Goal: Task Accomplishment & Management: Manage account settings

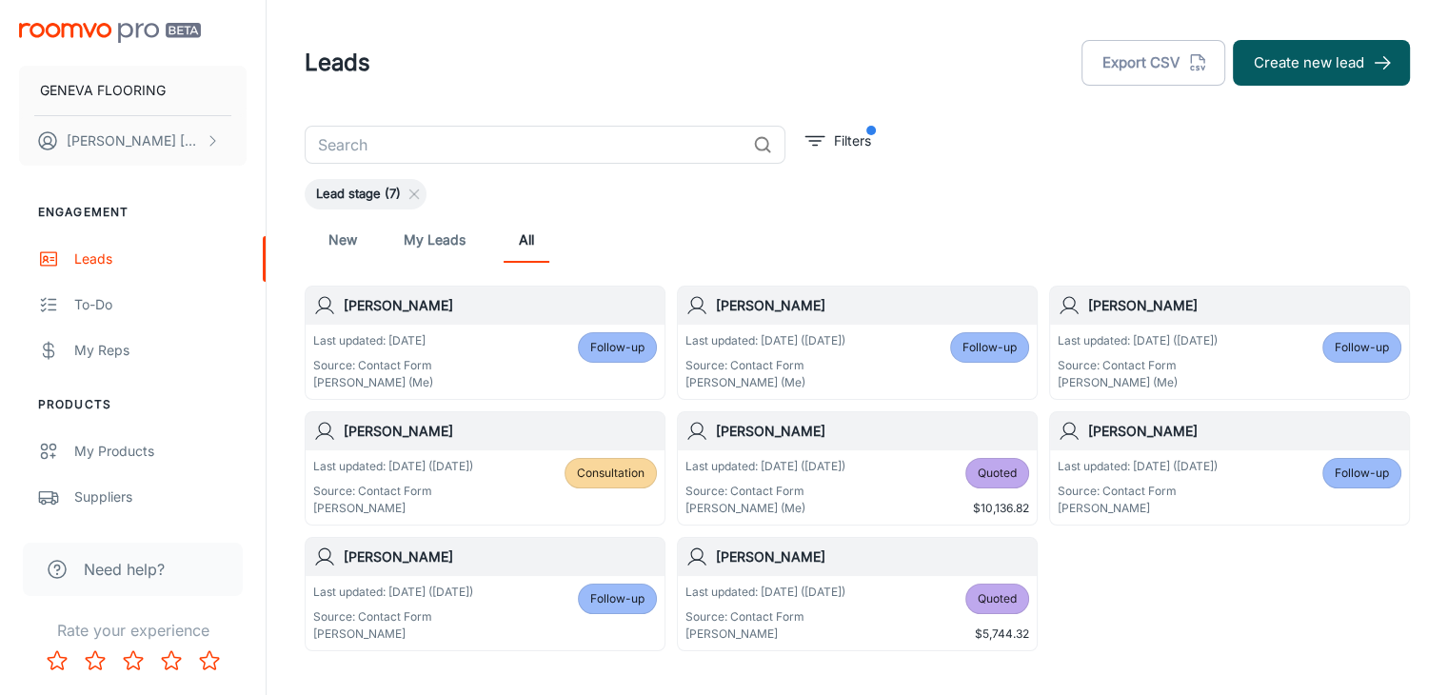
click at [606, 83] on div "Leads Export CSV Create new lead" at bounding box center [857, 63] width 1105 height 50
click at [868, 210] on div "New My Leads All" at bounding box center [857, 239] width 1105 height 61
click at [533, 104] on header "Leads Export CSV Create new lead" at bounding box center [857, 63] width 1151 height 126
click at [598, 94] on header "Leads Export CSV Create new lead" at bounding box center [857, 63] width 1151 height 126
click at [923, 203] on div "Lead stage (7)" at bounding box center [857, 194] width 1105 height 30
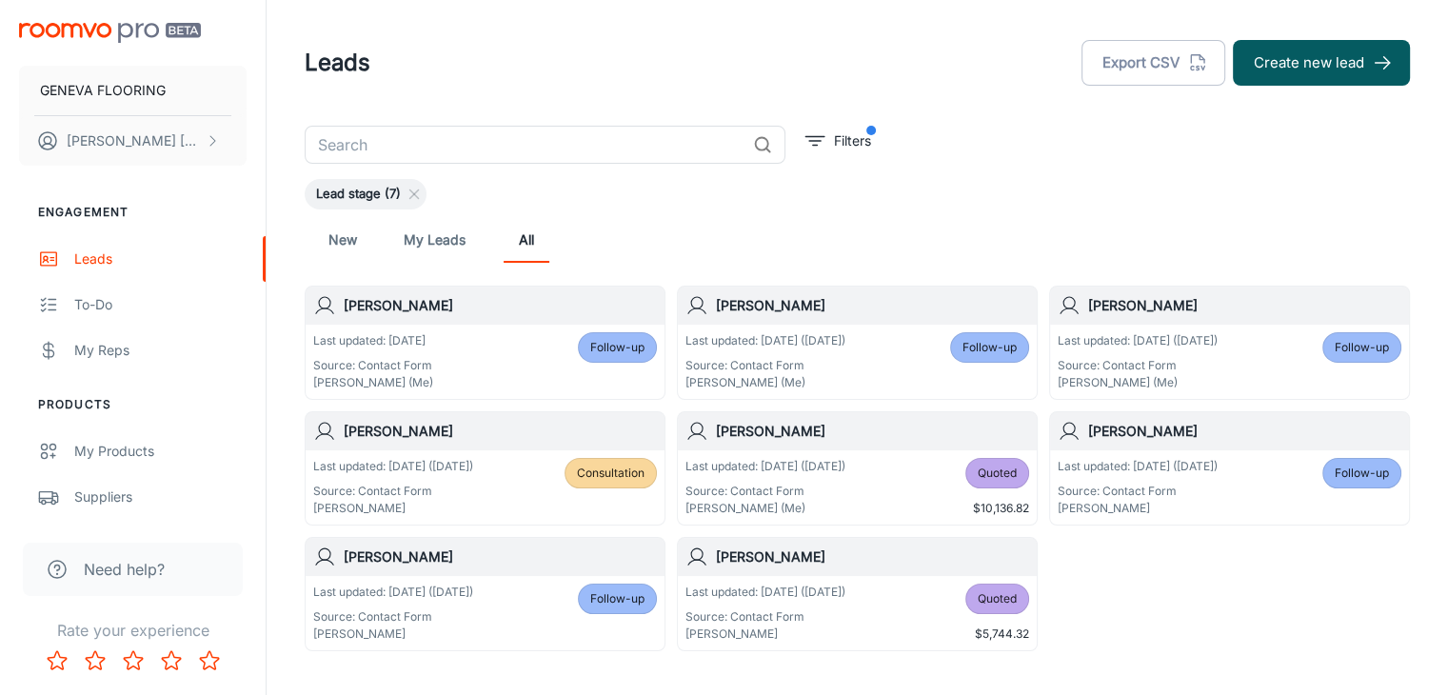
scroll to position [92, 0]
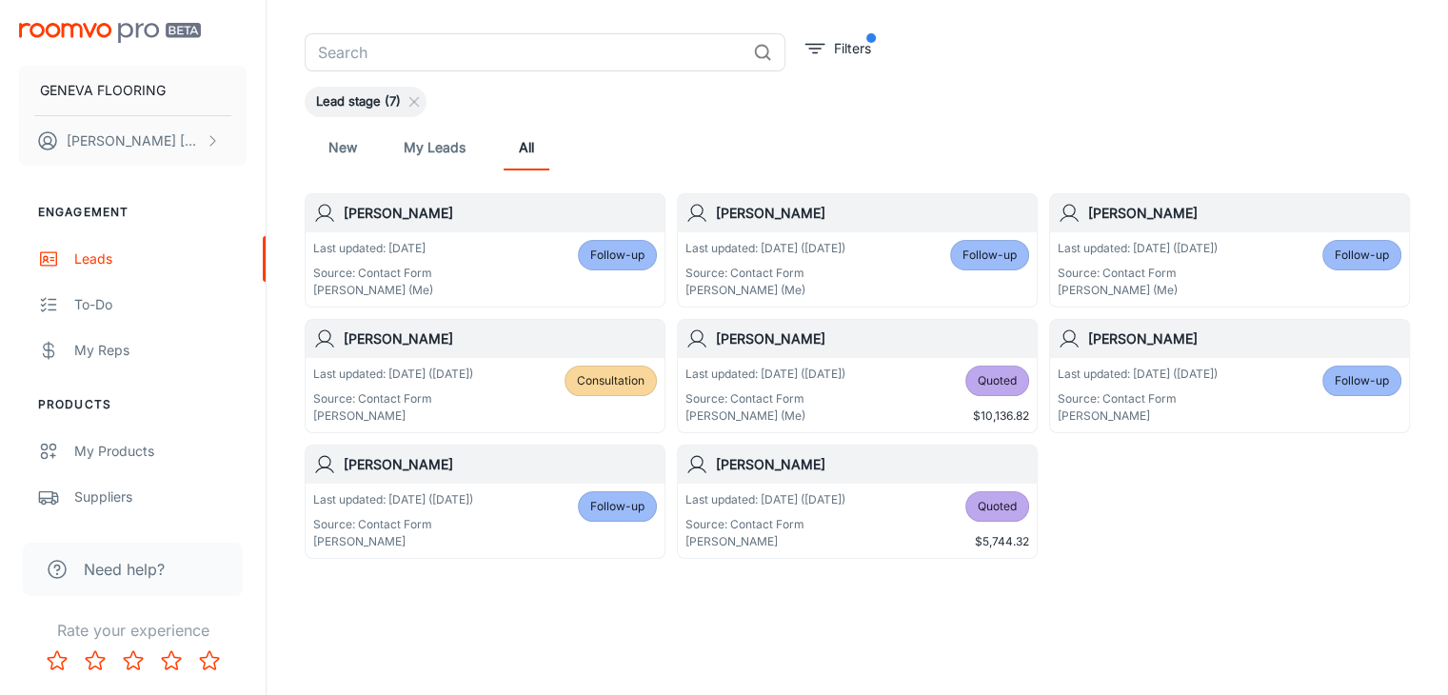
click at [603, 133] on div "New My Leads All" at bounding box center [857, 148] width 1075 height 46
click at [419, 99] on icon at bounding box center [413, 101] width 15 height 15
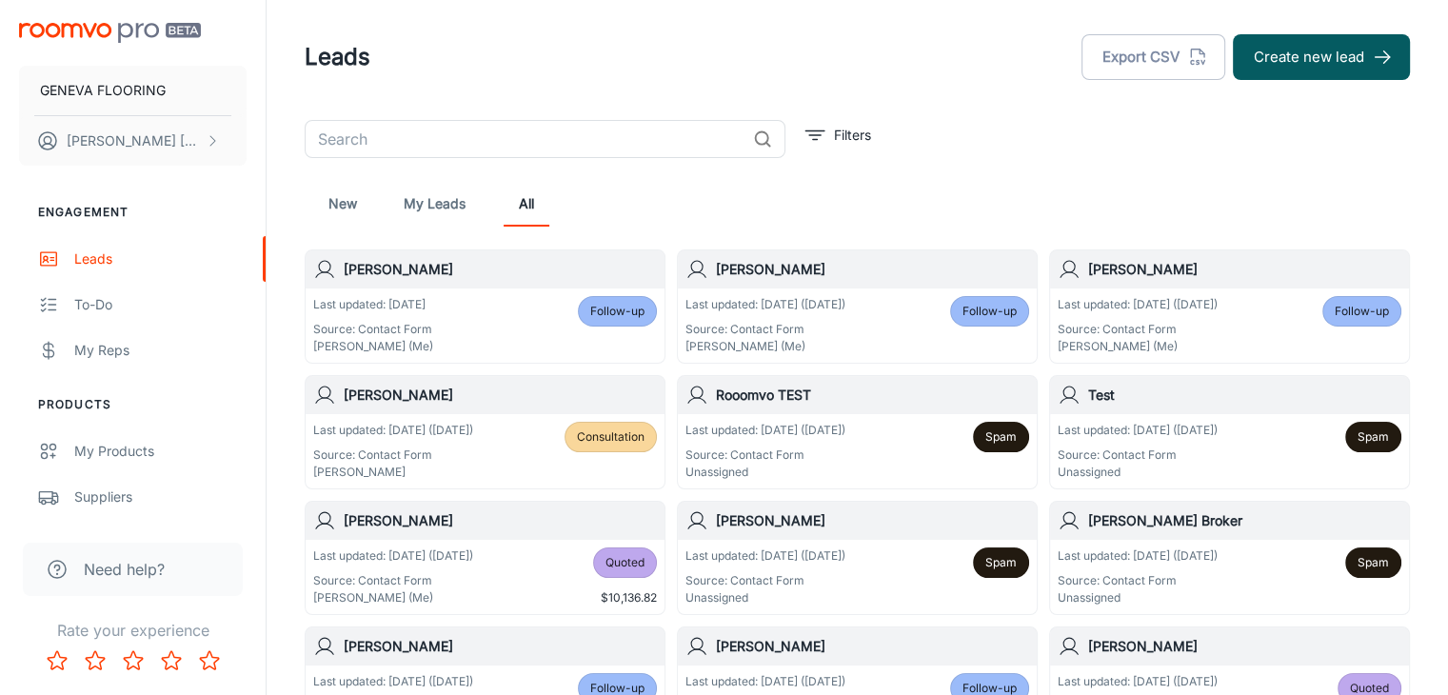
scroll to position [0, 0]
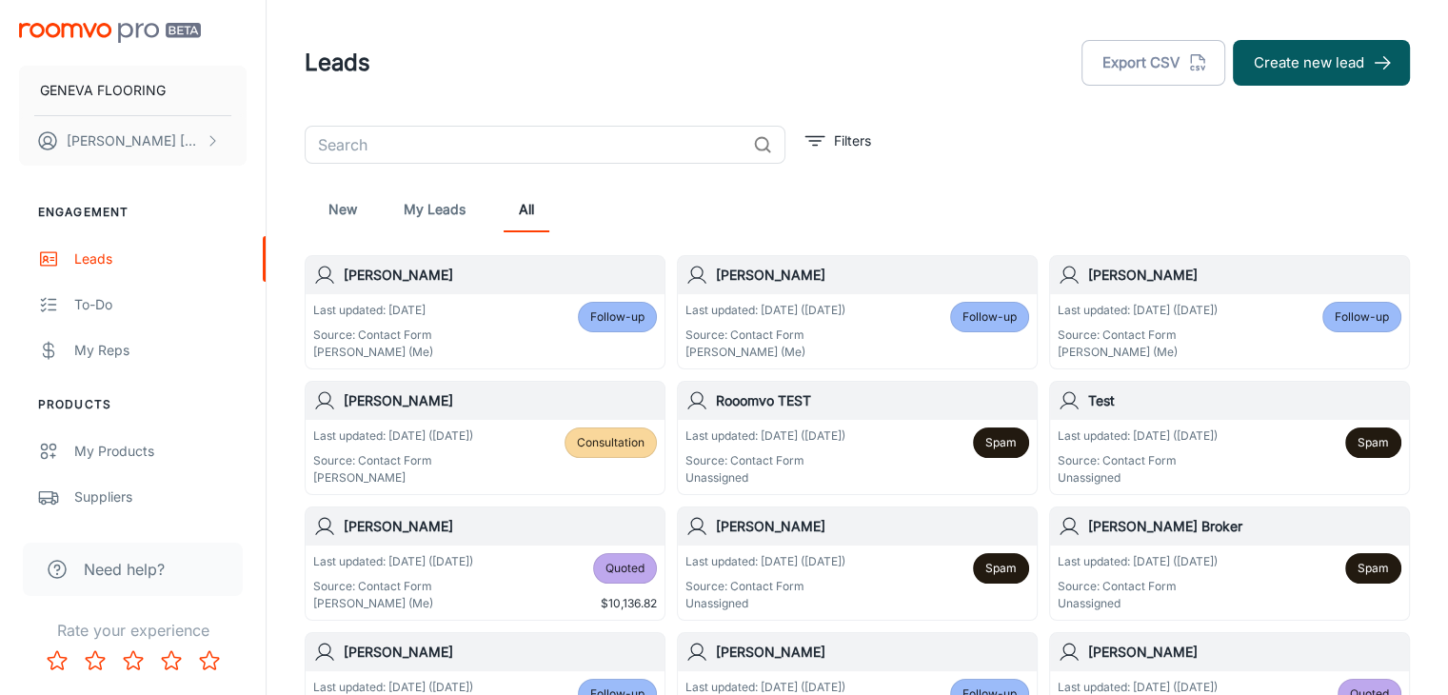
click at [785, 184] on div "New My Leads All" at bounding box center [857, 209] width 1105 height 61
